Goal: Find specific page/section: Find specific page/section

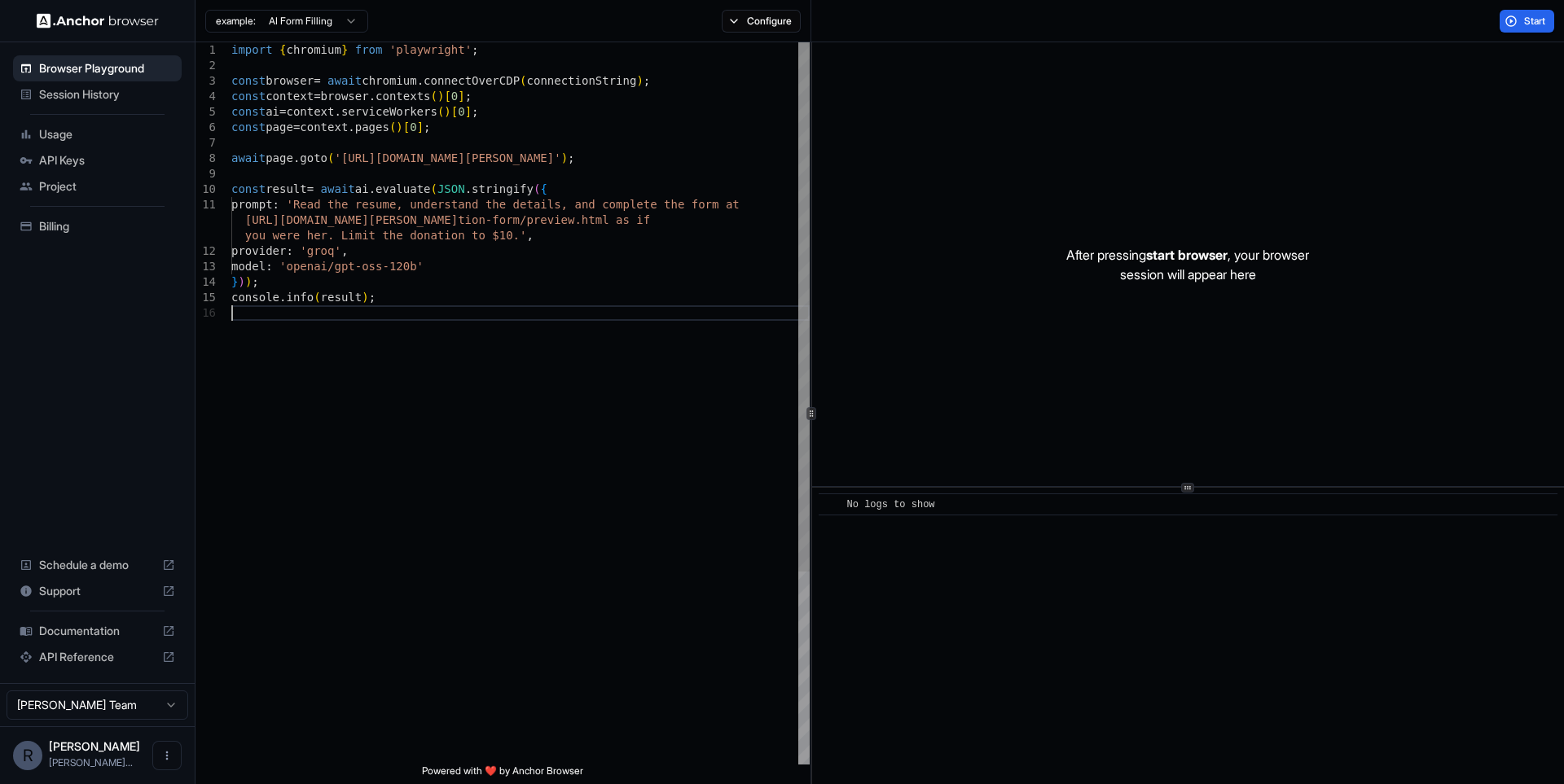
click at [636, 365] on div "import { chromium } from 'playwright' ; const browser = await chromium . connec…" at bounding box center [520, 535] width 579 height 985
click at [112, 90] on span "Session History" at bounding box center [107, 94] width 136 height 16
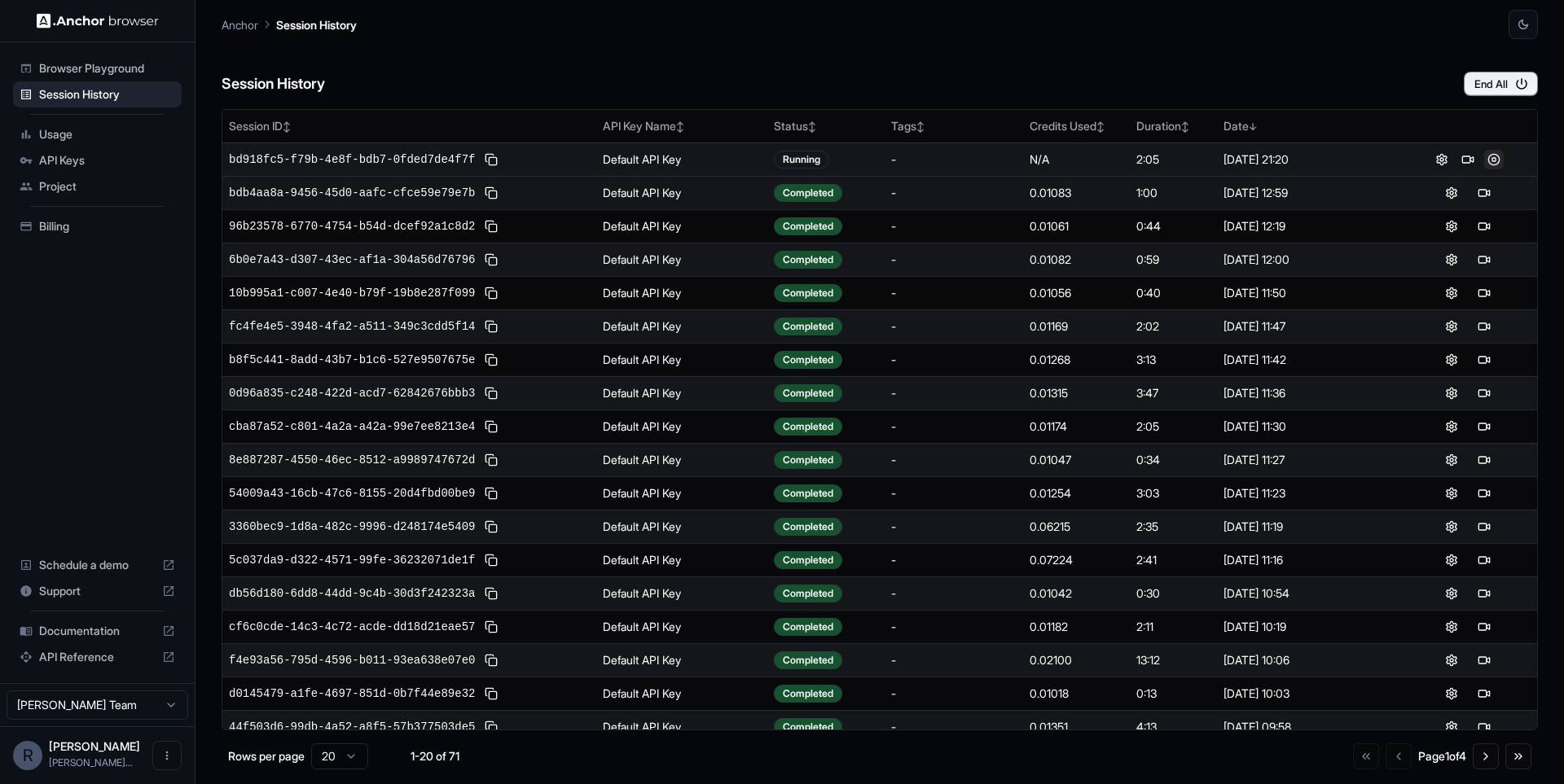
click at [1496, 155] on button at bounding box center [1494, 159] width 19 height 19
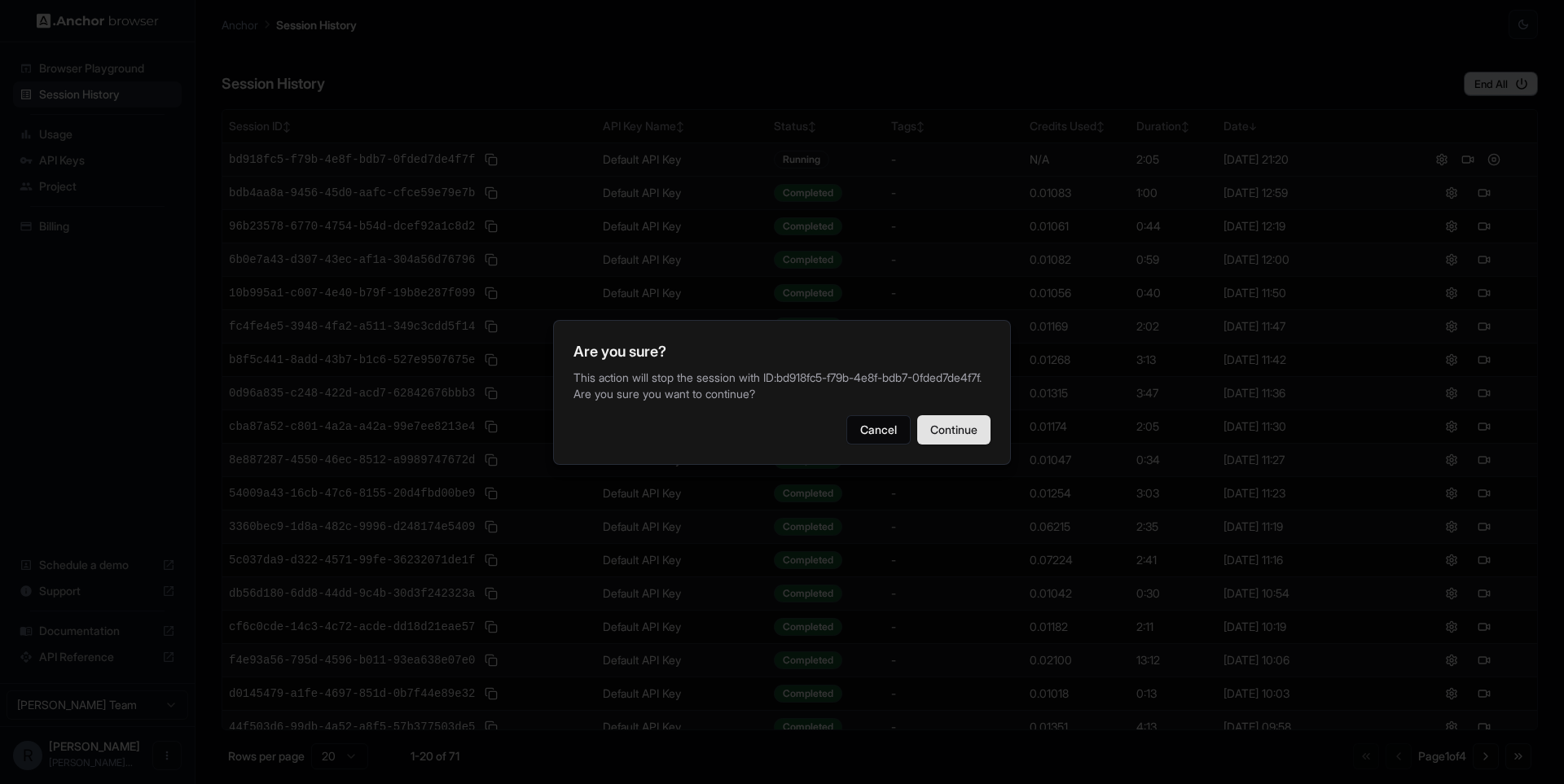
drag, startPoint x: 938, startPoint y: 438, endPoint x: 905, endPoint y: 345, distance: 98.7
click at [938, 437] on button "Continue" at bounding box center [953, 430] width 74 height 29
